Goal: Information Seeking & Learning: Learn about a topic

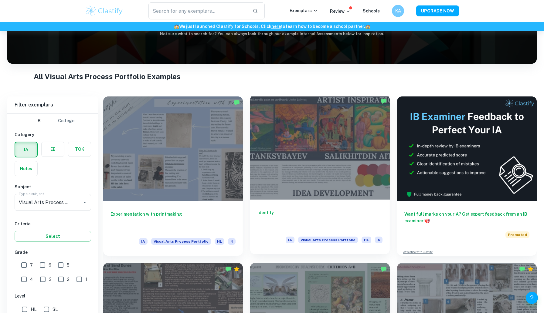
scroll to position [246, 0]
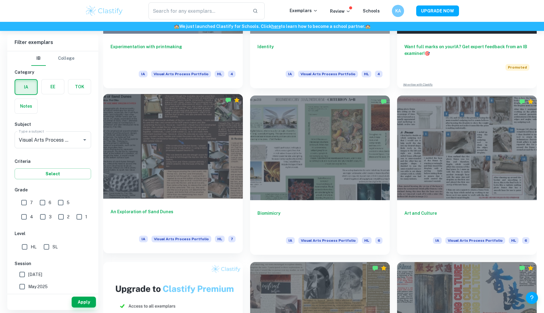
click at [215, 186] on div at bounding box center [173, 146] width 140 height 105
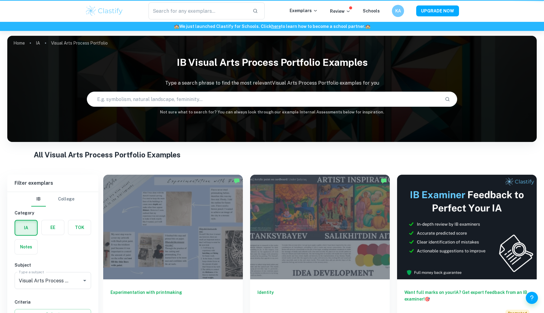
scroll to position [246, 0]
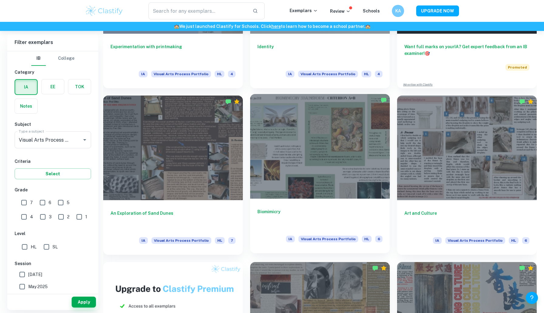
click at [317, 165] on div at bounding box center [320, 146] width 140 height 105
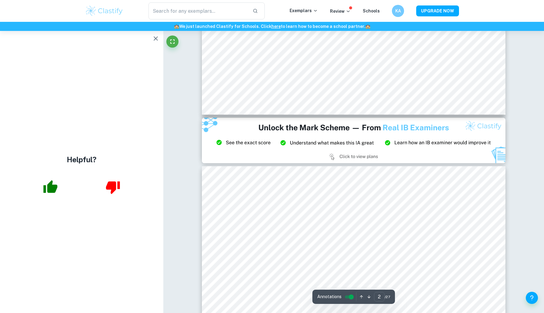
scroll to position [404, 0]
type input "3"
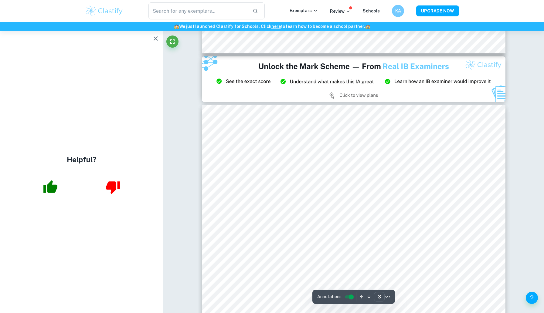
scroll to position [507, 0]
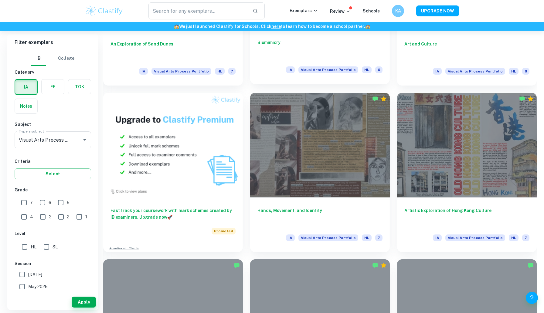
scroll to position [426, 0]
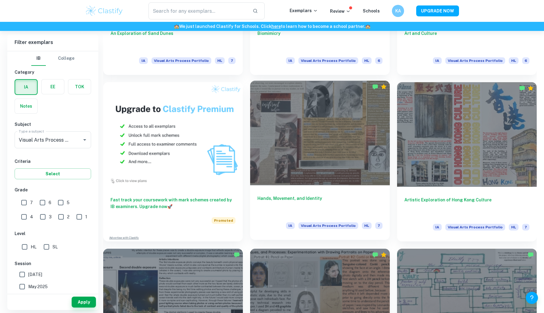
click at [330, 178] on div at bounding box center [320, 133] width 140 height 105
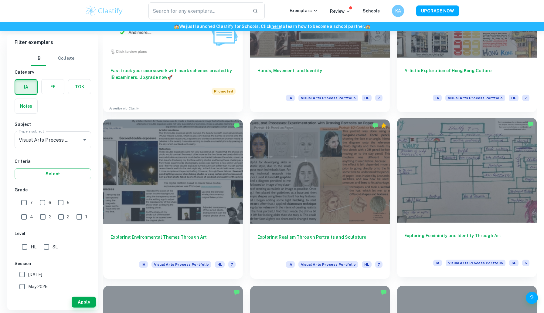
scroll to position [556, 0]
click at [449, 171] on div at bounding box center [467, 170] width 140 height 105
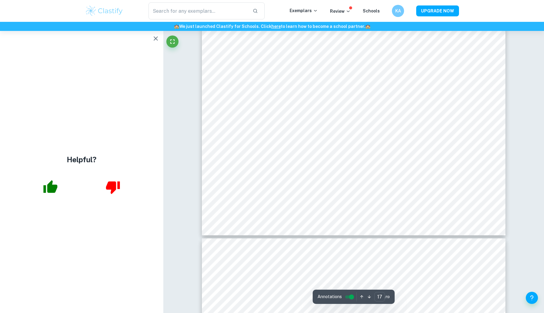
scroll to position [3737, 0]
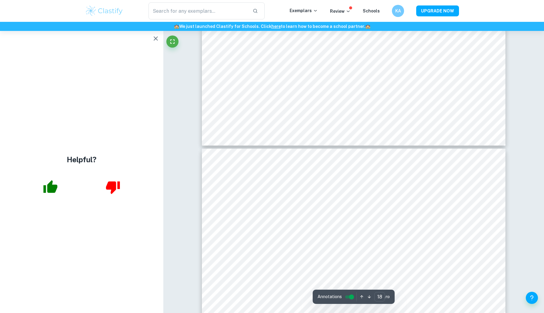
type input "19"
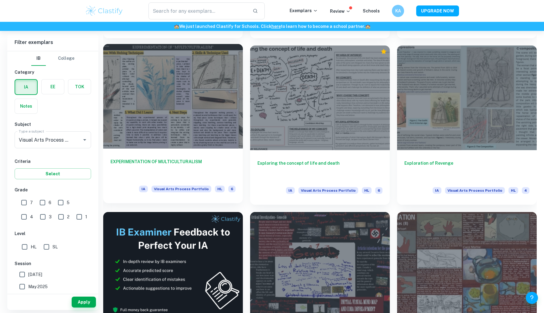
scroll to position [964, 0]
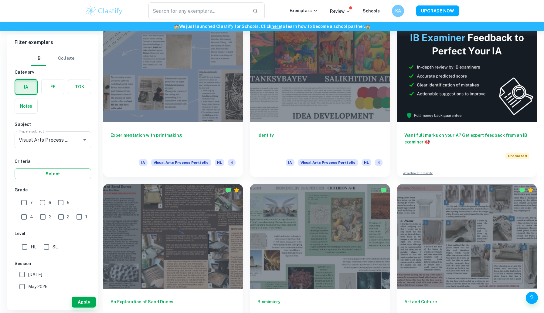
scroll to position [157, 0]
click at [185, 97] on div at bounding box center [173, 68] width 140 height 105
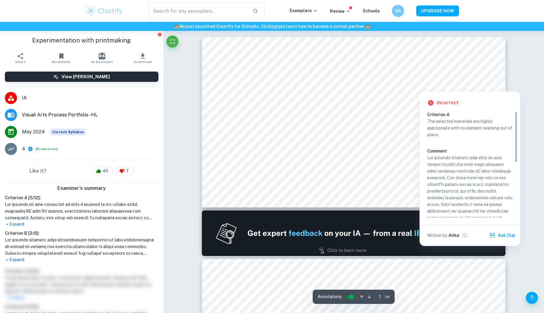
click at [425, 77] on div at bounding box center [433, 77] width 34 height 7
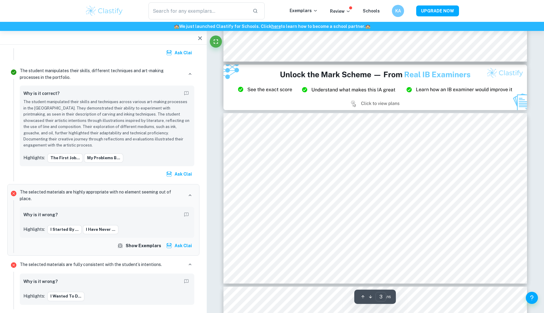
scroll to position [432, 0]
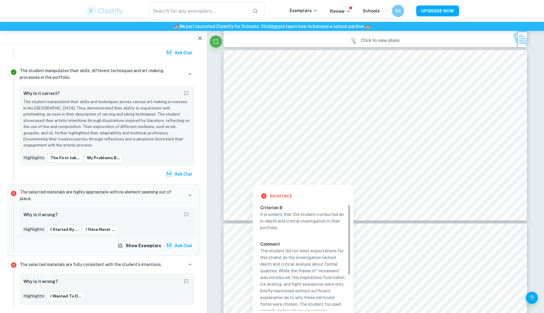
click at [293, 171] on div at bounding box center [284, 174] width 19 height 7
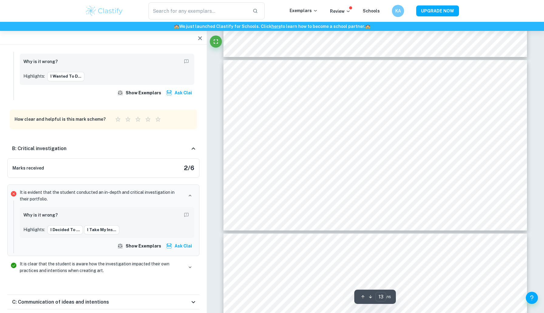
scroll to position [2206, 0]
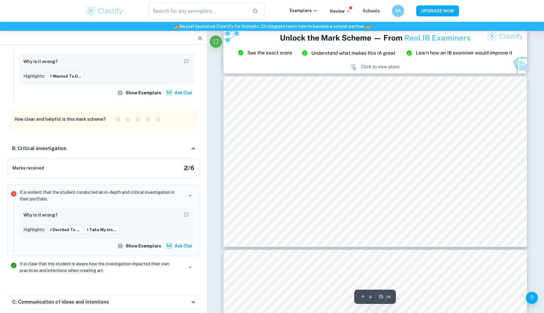
type input "16"
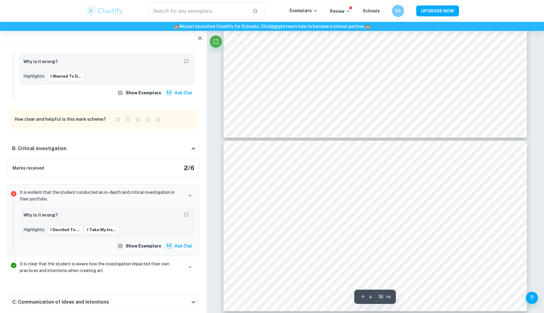
scroll to position [2700, 0]
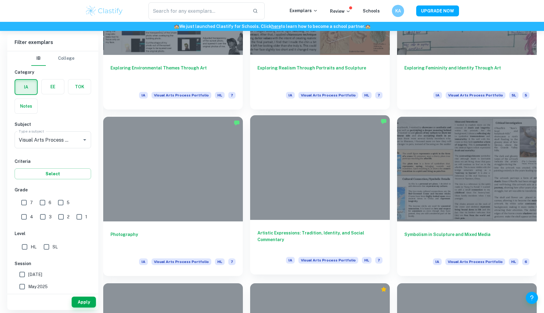
scroll to position [726, 0]
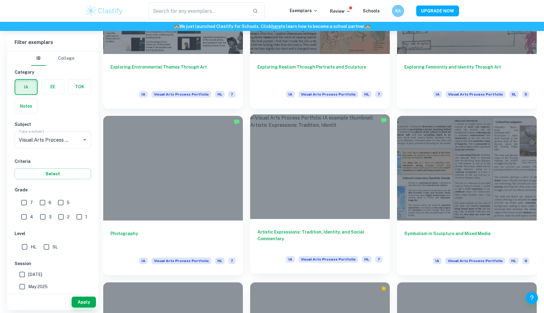
click at [372, 216] on div at bounding box center [320, 166] width 140 height 105
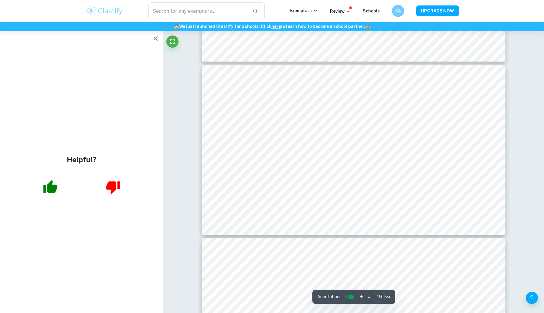
scroll to position [3340, 0]
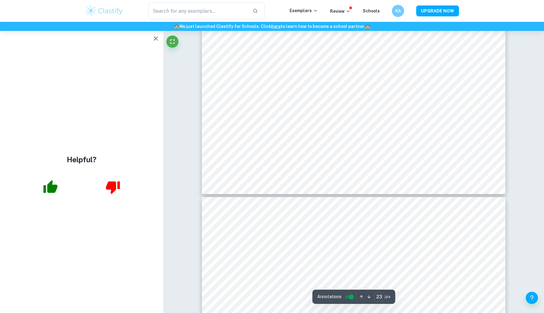
type input "24"
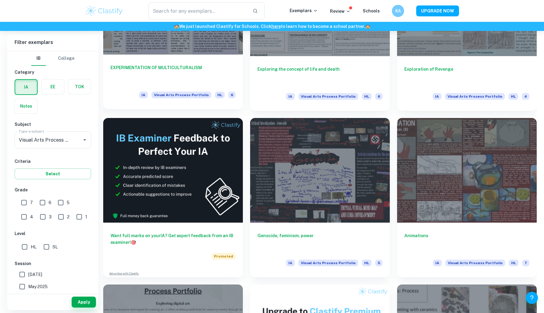
scroll to position [1058, 0]
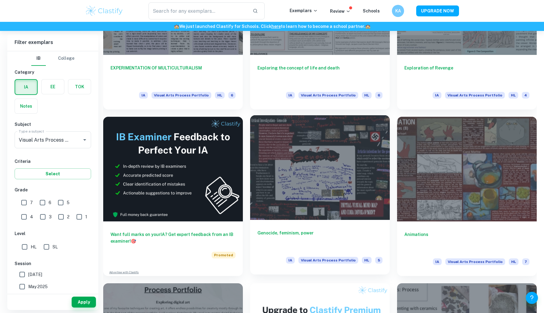
click at [350, 174] on div at bounding box center [320, 167] width 140 height 105
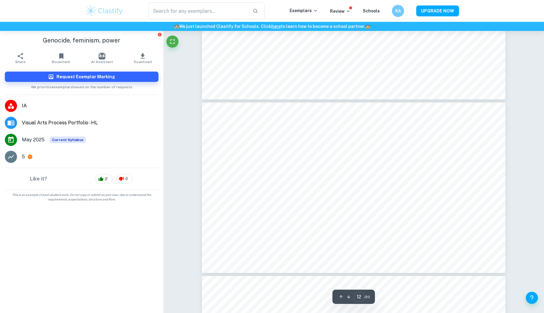
scroll to position [2056, 0]
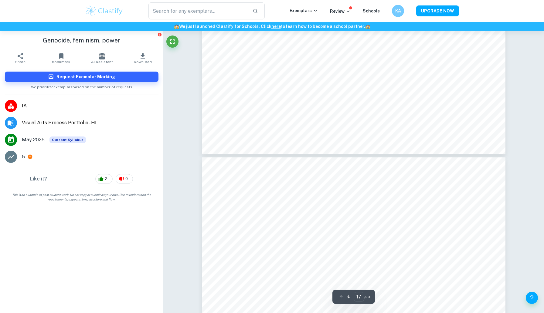
type input "16"
